Goal: Information Seeking & Learning: Check status

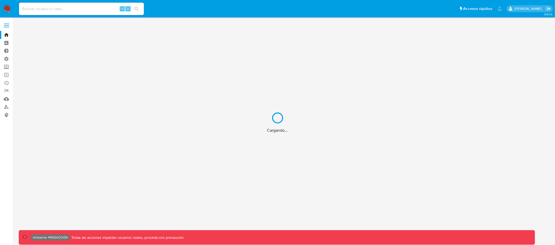
click at [94, 6] on div "Cargando..." at bounding box center [277, 122] width 555 height 245
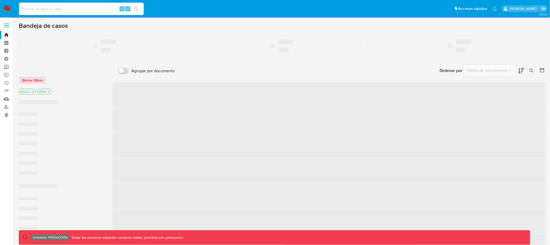
click at [72, 10] on input at bounding box center [81, 8] width 125 height 7
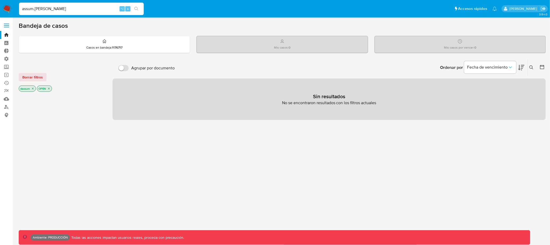
type input "assum.[PERSON_NAME]"
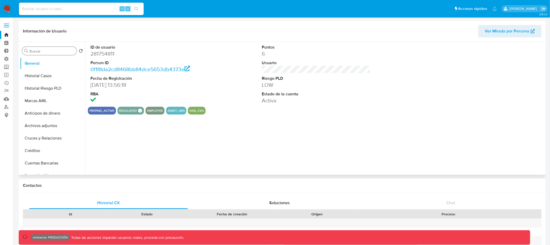
select select "10"
click at [53, 49] on input "Buscar" at bounding box center [51, 51] width 45 height 5
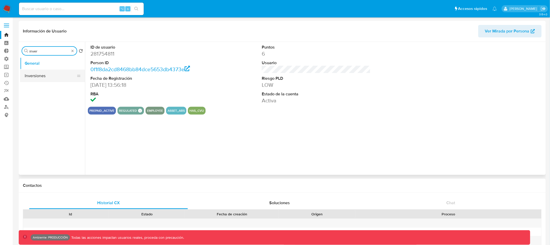
type input "inver"
click at [34, 76] on button "Inversiones" at bounding box center [50, 76] width 61 height 12
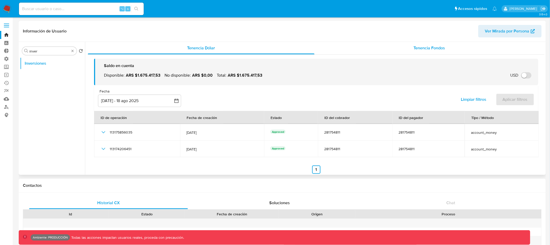
click at [441, 48] on span "Tenencia Fondos" at bounding box center [429, 48] width 31 height 6
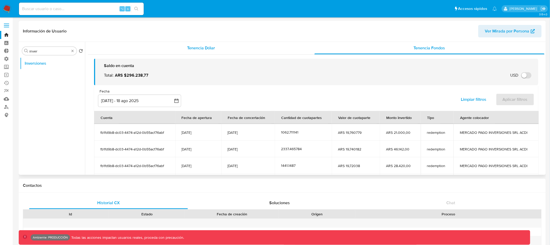
click at [200, 48] on span "Tenencia Dólar" at bounding box center [201, 48] width 28 height 6
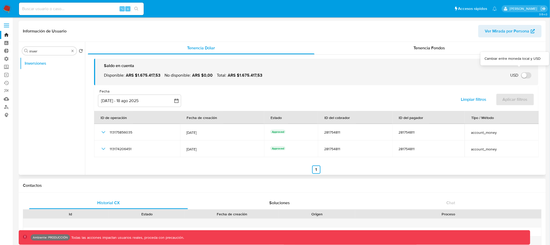
click at [523, 75] on input "USD" at bounding box center [526, 75] width 10 height 6
checkbox input "false"
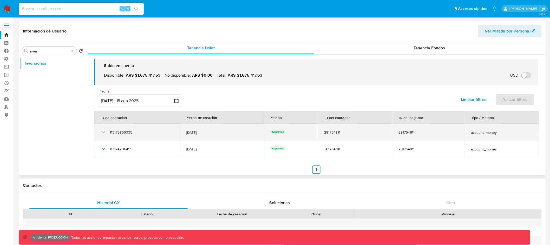
click at [101, 132] on icon "button" at bounding box center [103, 132] width 6 height 6
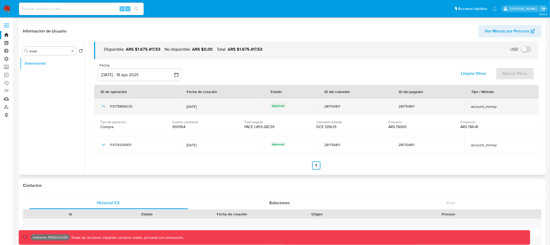
scroll to position [27, 0]
click at [101, 105] on icon "button" at bounding box center [103, 105] width 6 height 6
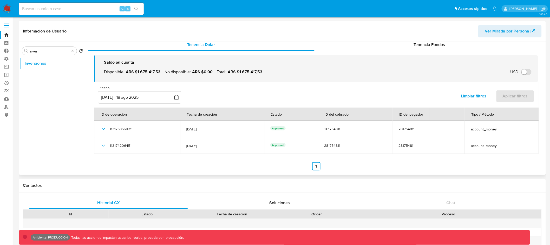
scroll to position [0, 0]
